Goal: Complete application form

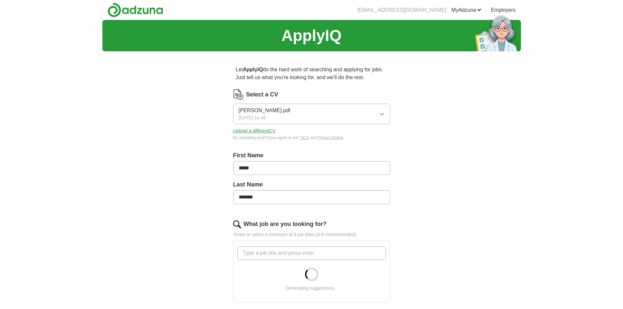
type input "**********"
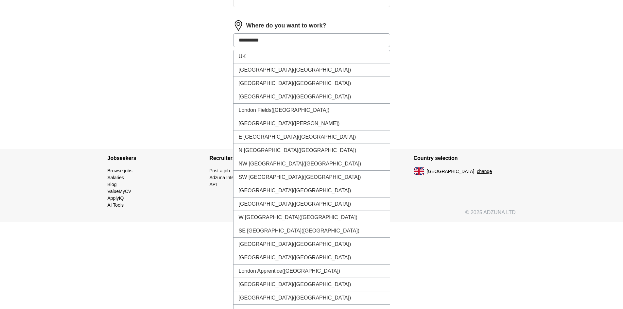
scroll to position [304, 0]
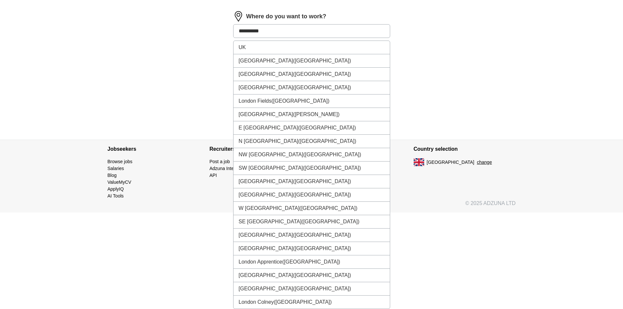
click at [275, 30] on input "**********" at bounding box center [311, 31] width 157 height 14
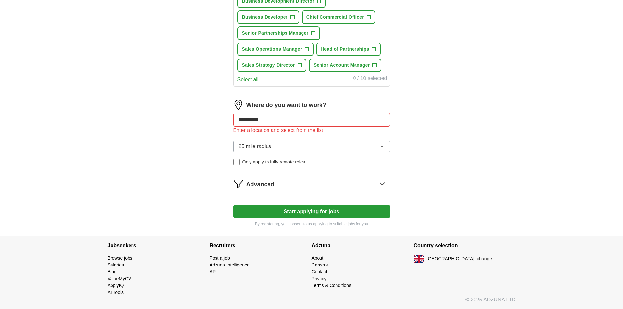
click at [277, 115] on input "**********" at bounding box center [311, 120] width 157 height 14
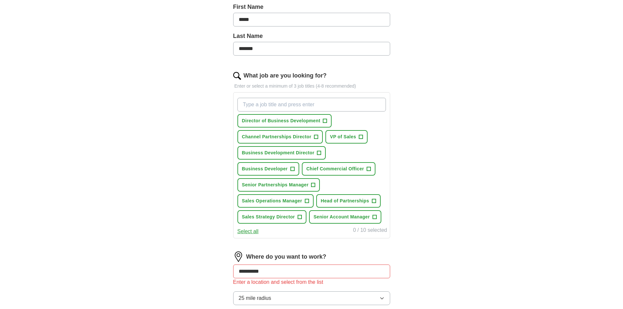
scroll to position [137, 0]
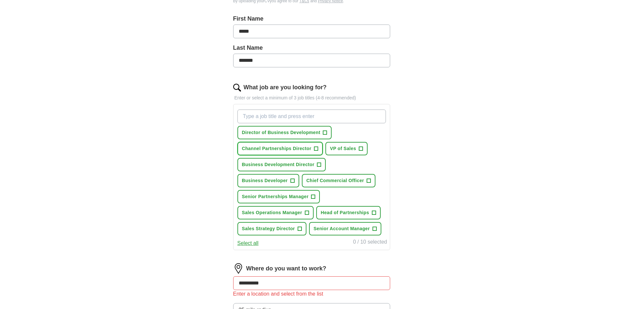
click at [314, 148] on span "+" at bounding box center [316, 148] width 4 height 4
click at [322, 132] on button "Director of Business Development +" at bounding box center [284, 132] width 94 height 13
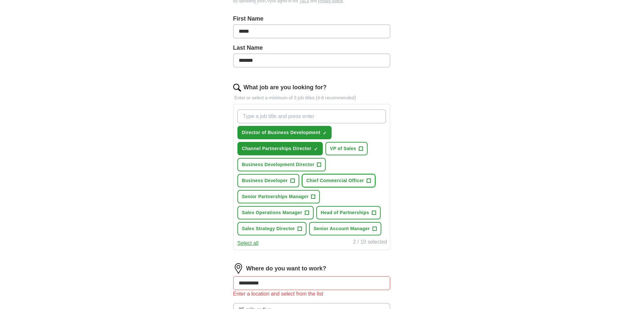
click at [363, 179] on span "Chief Commercial Officer" at bounding box center [335, 180] width 58 height 7
click at [304, 199] on span "Senior Partnerships Manager" at bounding box center [275, 196] width 67 height 7
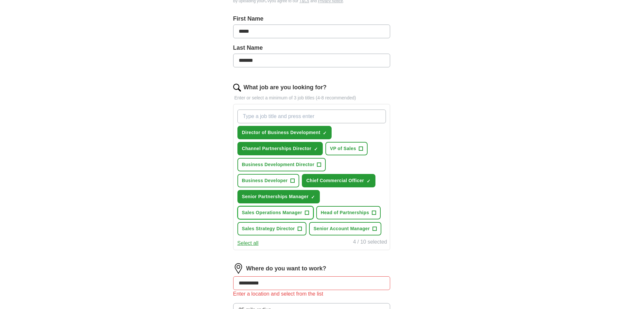
click at [302, 213] on button "Sales Operations Manager +" at bounding box center [275, 212] width 76 height 13
click at [356, 212] on span "Head of Partnerships" at bounding box center [345, 212] width 48 height 7
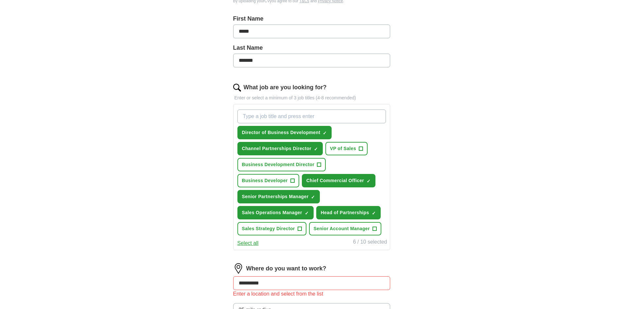
click at [243, 241] on button "Select all" at bounding box center [247, 243] width 21 height 8
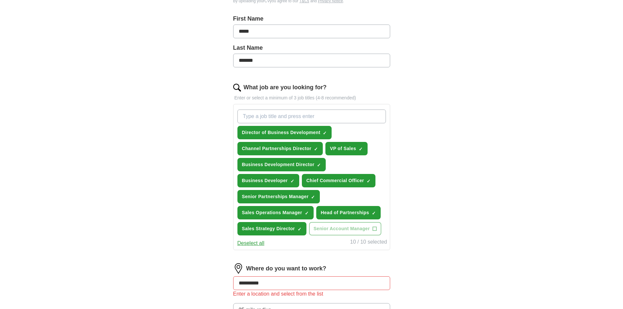
click at [247, 243] on button "Deselect all" at bounding box center [250, 243] width 27 height 8
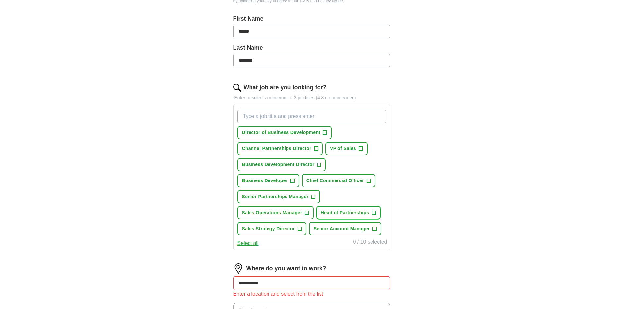
click at [338, 213] on span "Head of Partnerships" at bounding box center [345, 212] width 48 height 7
click at [284, 215] on span "Sales Operations Manager" at bounding box center [272, 212] width 60 height 7
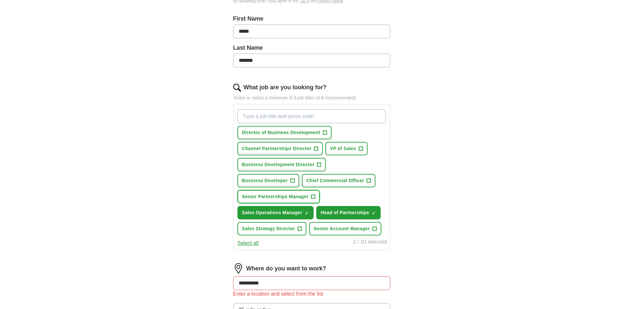
click at [293, 197] on span "Senior Partnerships Manager" at bounding box center [275, 196] width 67 height 7
click at [315, 182] on span "Chief Commercial Officer" at bounding box center [335, 180] width 58 height 7
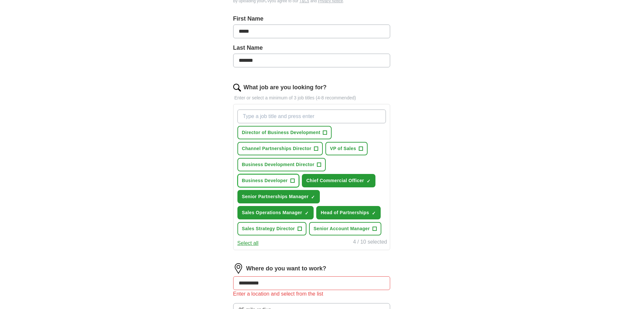
click at [273, 181] on span "Business Developer" at bounding box center [265, 180] width 46 height 7
click at [283, 164] on span "Business Development Director" at bounding box center [278, 164] width 73 height 7
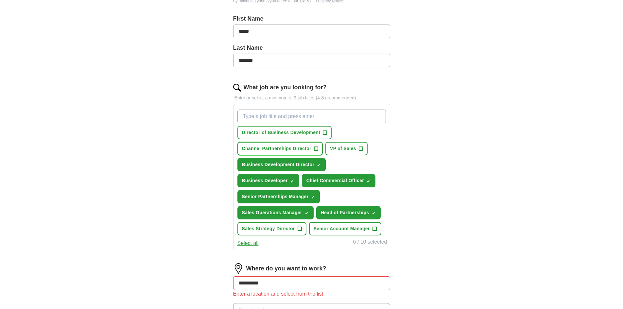
click at [289, 151] on span "Channel Partnerships Director" at bounding box center [276, 148] width 69 height 7
click at [294, 134] on span "Director of Business Development" at bounding box center [281, 132] width 78 height 7
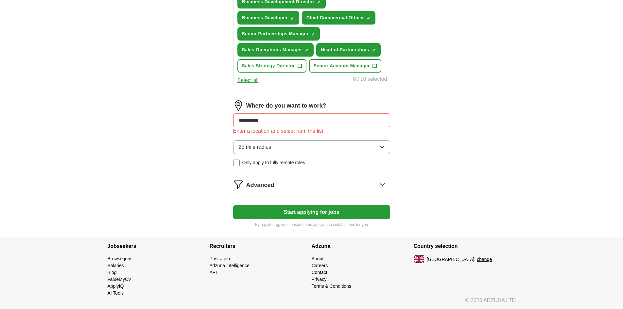
scroll to position [300, 0]
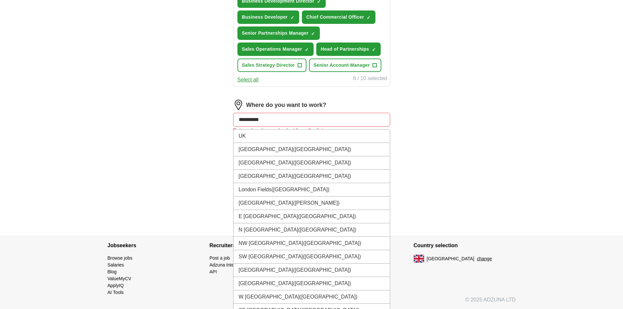
click at [270, 123] on input "**********" at bounding box center [311, 120] width 157 height 14
click at [387, 121] on input "**********" at bounding box center [311, 120] width 157 height 14
click at [334, 122] on input "**********" at bounding box center [311, 120] width 157 height 14
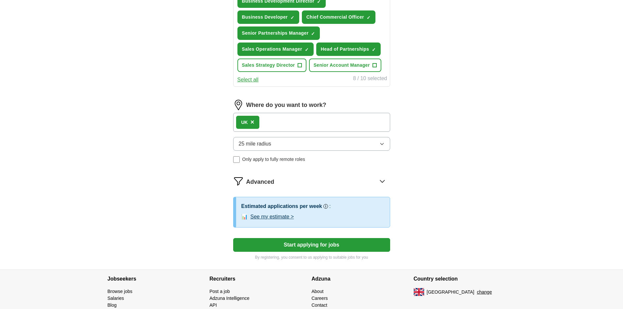
scroll to position [313, 0]
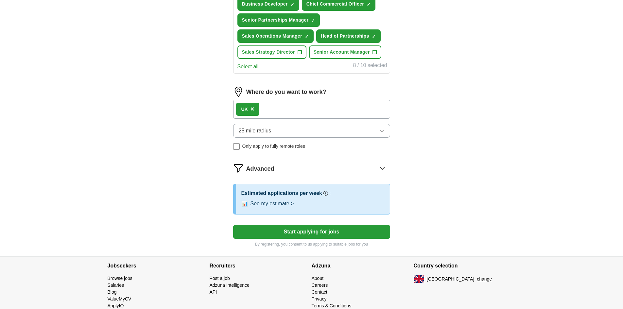
click at [295, 111] on div "UK ×" at bounding box center [311, 109] width 157 height 19
click at [251, 108] on span "×" at bounding box center [252, 108] width 4 height 7
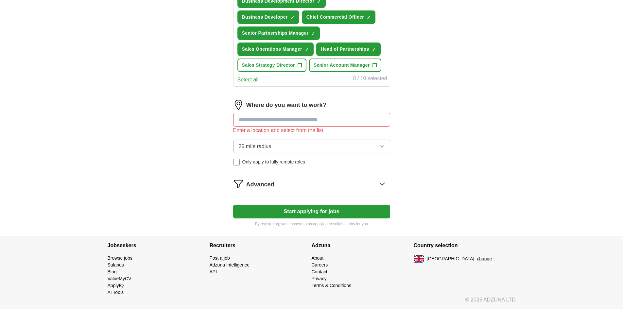
type input "**********"
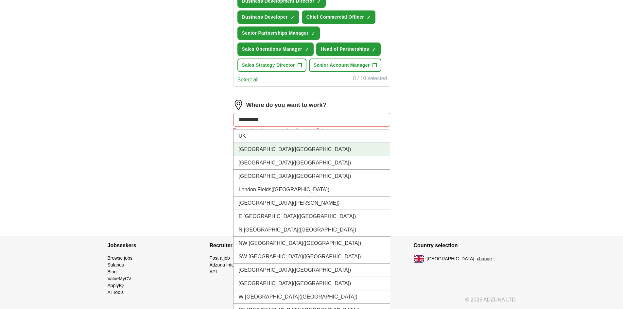
click at [293, 148] on span "([GEOGRAPHIC_DATA])" at bounding box center [322, 149] width 58 height 6
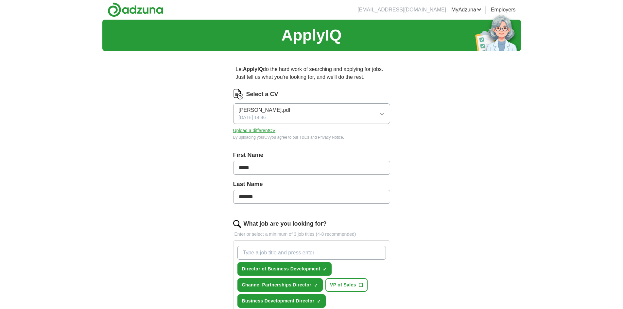
scroll to position [0, 0]
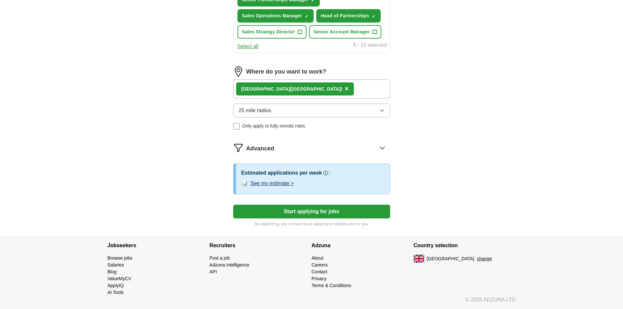
click at [291, 211] on button "Start applying for jobs" at bounding box center [311, 212] width 157 height 14
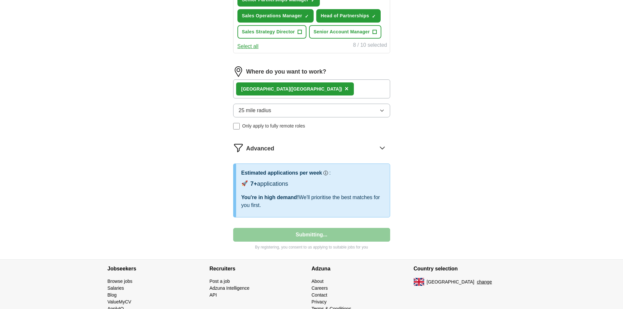
select select "**"
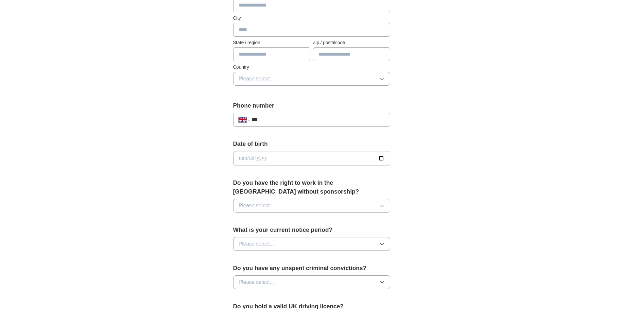
scroll to position [196, 0]
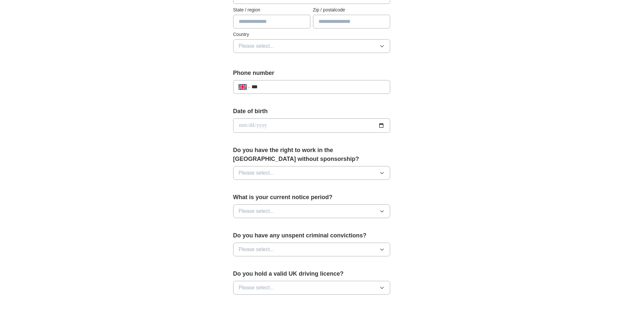
click at [277, 174] on button "Please select..." at bounding box center [311, 173] width 157 height 14
click at [266, 191] on div "Yes" at bounding box center [312, 188] width 146 height 8
click at [268, 212] on span "Please select..." at bounding box center [257, 211] width 36 height 8
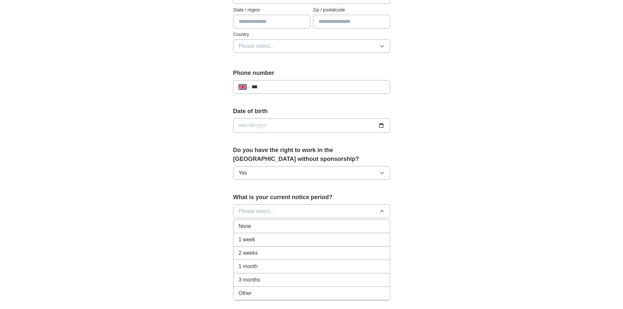
click at [257, 230] on div "None" at bounding box center [312, 226] width 146 height 8
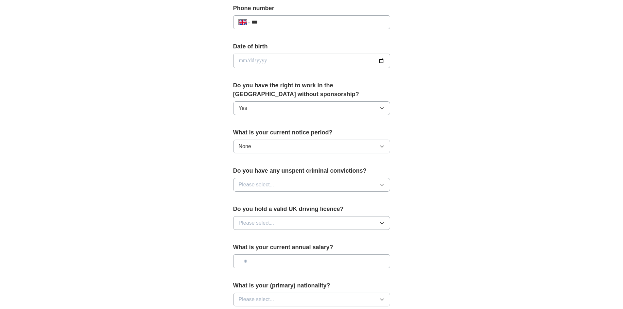
scroll to position [262, 0]
click at [271, 185] on span "Please select..." at bounding box center [257, 184] width 36 height 8
click at [252, 214] on div "No" at bounding box center [312, 213] width 146 height 8
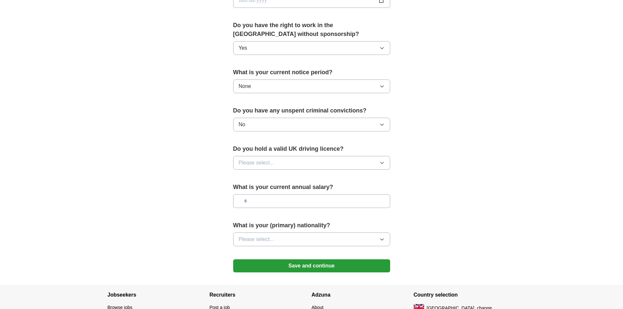
scroll to position [327, 0]
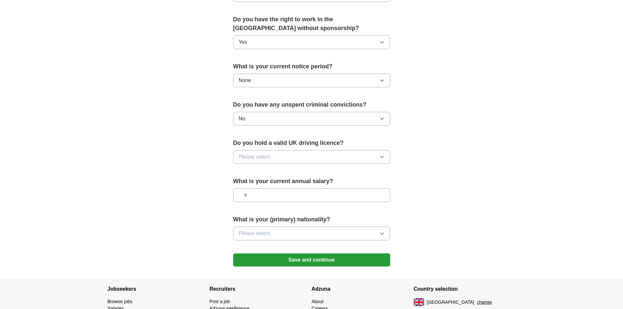
click at [265, 157] on span "Please select..." at bounding box center [257, 157] width 36 height 8
click at [254, 182] on div "No" at bounding box center [312, 185] width 146 height 8
click at [258, 160] on button "No" at bounding box center [311, 157] width 157 height 14
click at [251, 170] on div "Yes" at bounding box center [312, 172] width 146 height 8
click at [263, 196] on input "text" at bounding box center [311, 195] width 157 height 14
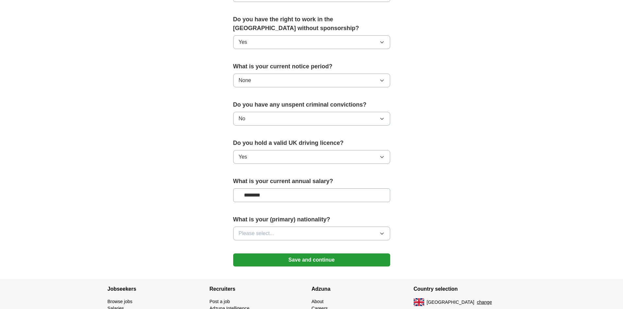
type input "********"
click at [276, 230] on button "Please select..." at bounding box center [311, 234] width 157 height 14
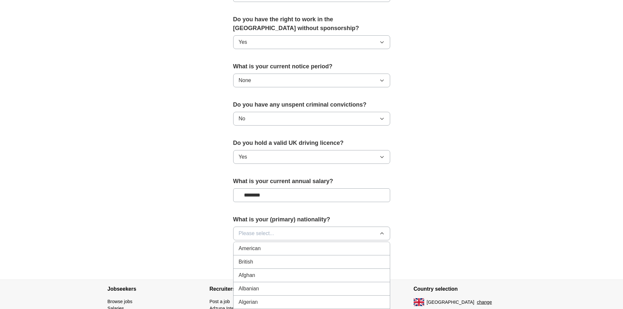
click at [260, 260] on div "British" at bounding box center [312, 262] width 146 height 8
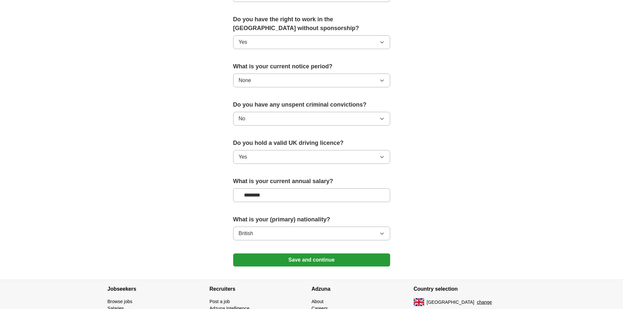
click at [264, 255] on button "Save and continue" at bounding box center [311, 259] width 157 height 13
